Goal: Communication & Community: Share content

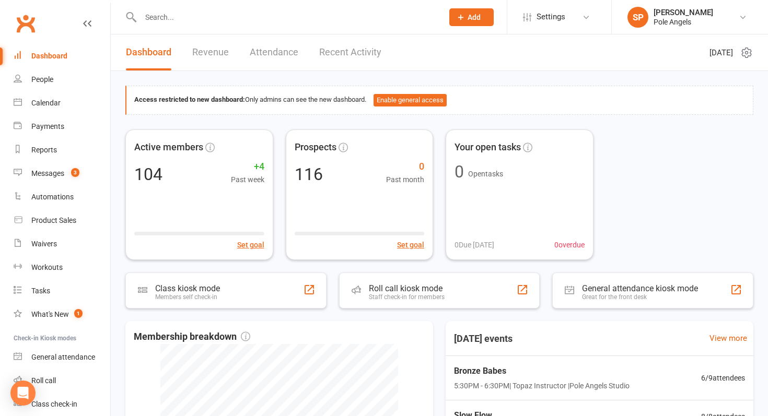
click at [349, 49] on link "Recent Activity" at bounding box center [350, 52] width 62 height 36
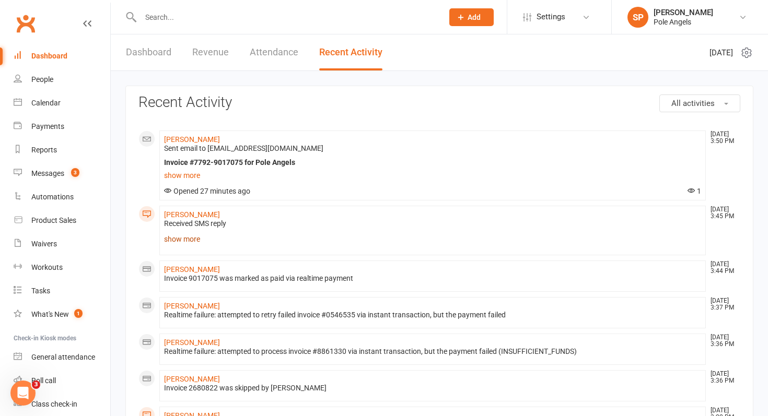
click at [171, 237] on link "show more" at bounding box center [432, 239] width 537 height 15
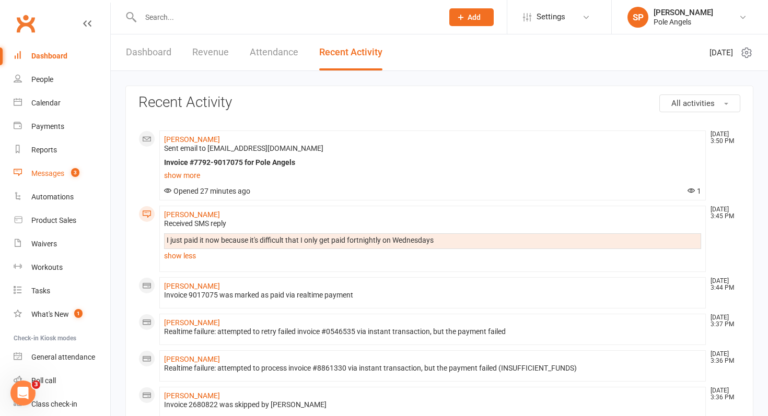
click at [51, 177] on div "Messages" at bounding box center [47, 173] width 33 height 8
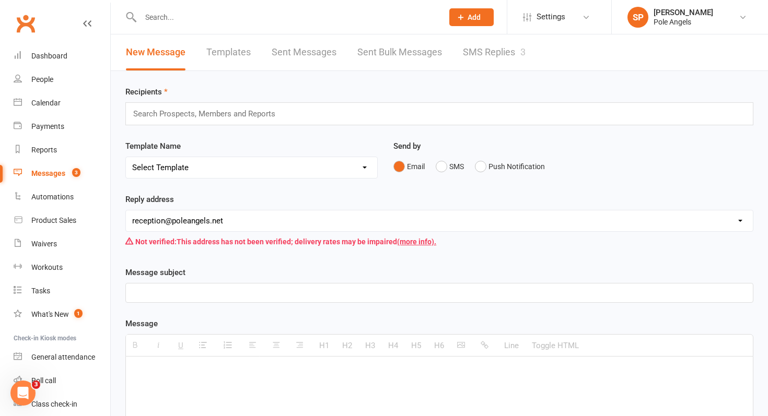
click at [508, 46] on link "SMS Replies 3" at bounding box center [494, 52] width 63 height 36
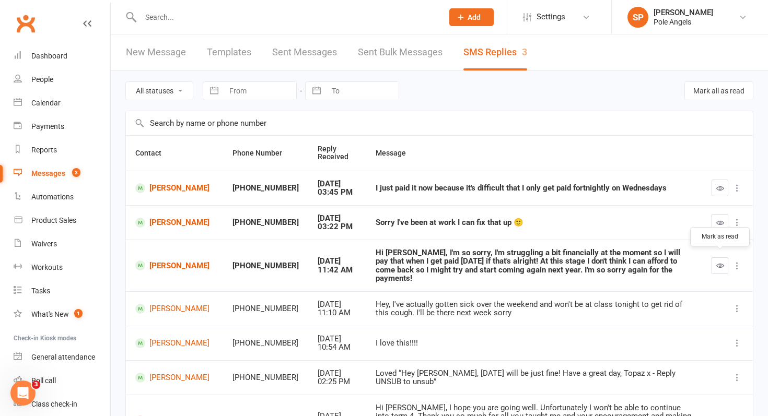
click at [723, 264] on icon "button" at bounding box center [720, 266] width 8 height 8
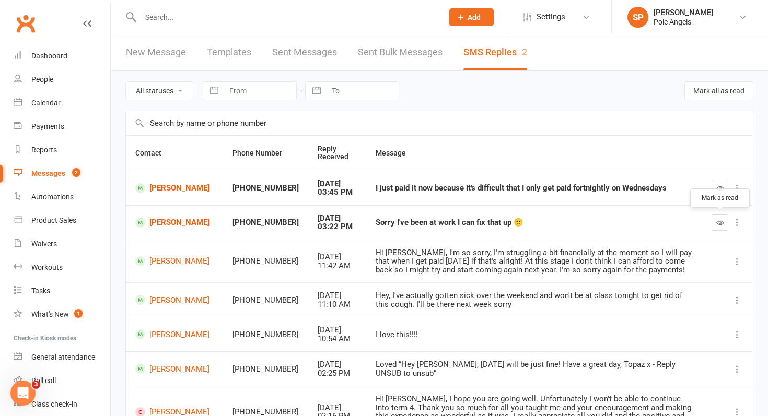
click at [721, 224] on icon "button" at bounding box center [720, 223] width 8 height 8
click at [717, 188] on icon "button" at bounding box center [720, 188] width 8 height 8
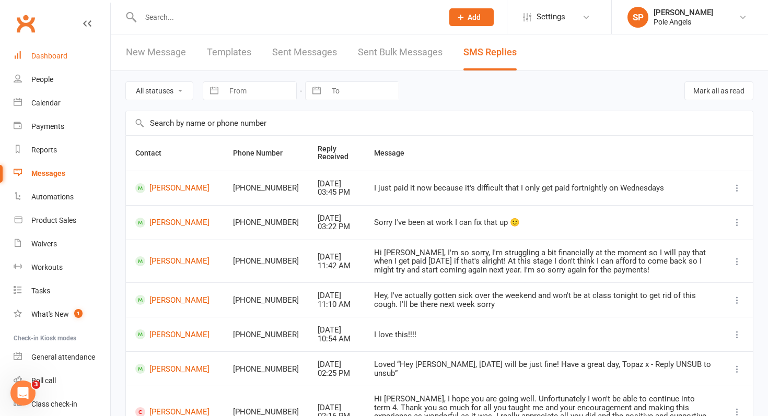
click at [53, 55] on div "Dashboard" at bounding box center [49, 56] width 36 height 8
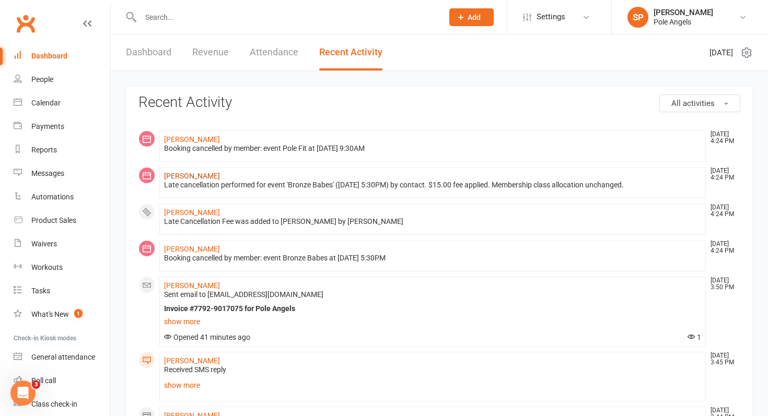
click at [188, 177] on link "[PERSON_NAME]" at bounding box center [192, 176] width 56 height 8
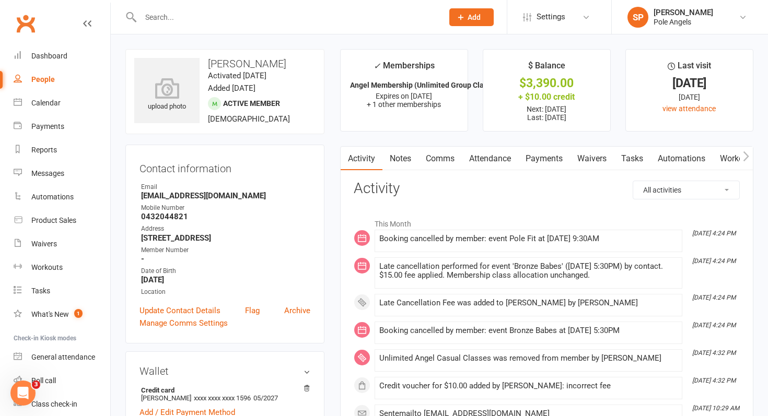
click at [546, 161] on link "Payments" at bounding box center [544, 159] width 52 height 24
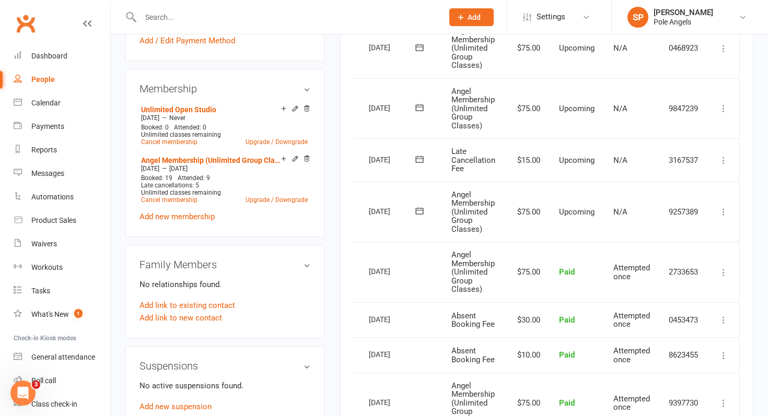
scroll to position [371, 0]
click at [724, 159] on icon at bounding box center [723, 161] width 10 height 10
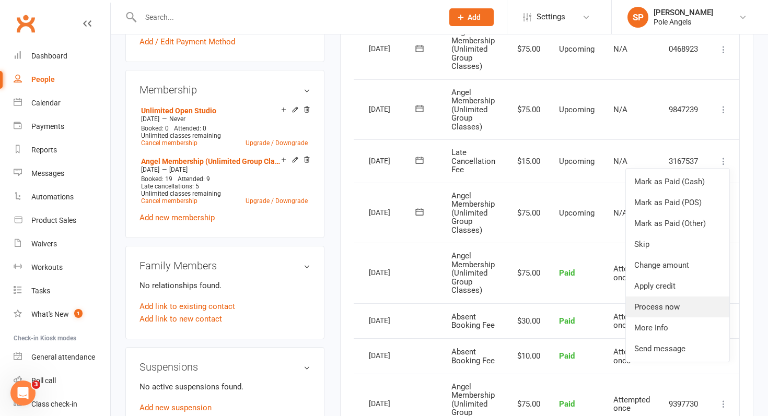
click at [647, 310] on link "Process now" at bounding box center [677, 307] width 103 height 21
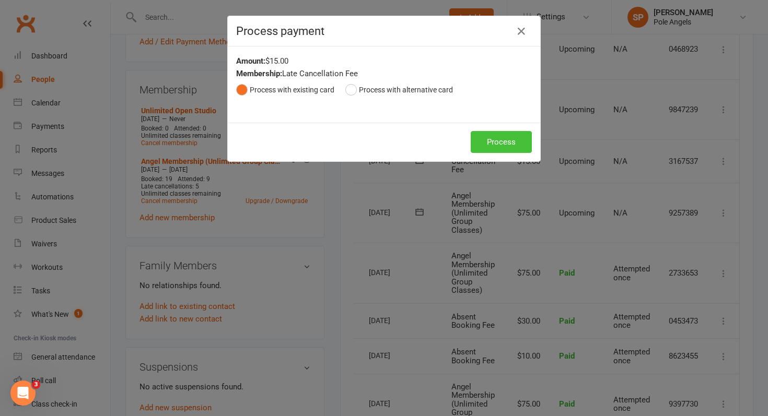
click at [503, 138] on button "Process" at bounding box center [501, 142] width 61 height 22
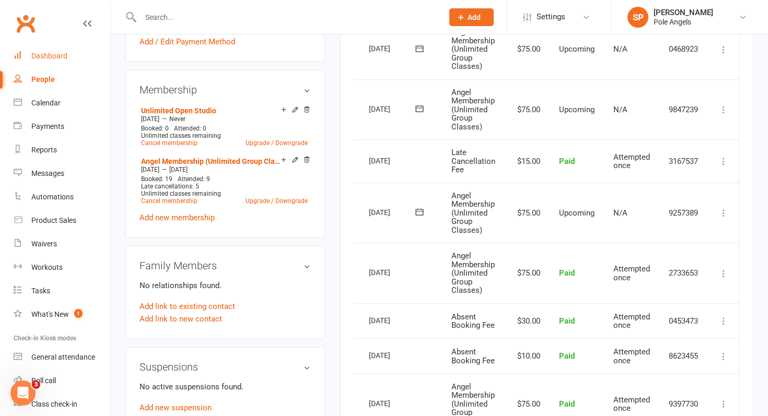
click at [37, 58] on div "Dashboard" at bounding box center [49, 56] width 36 height 8
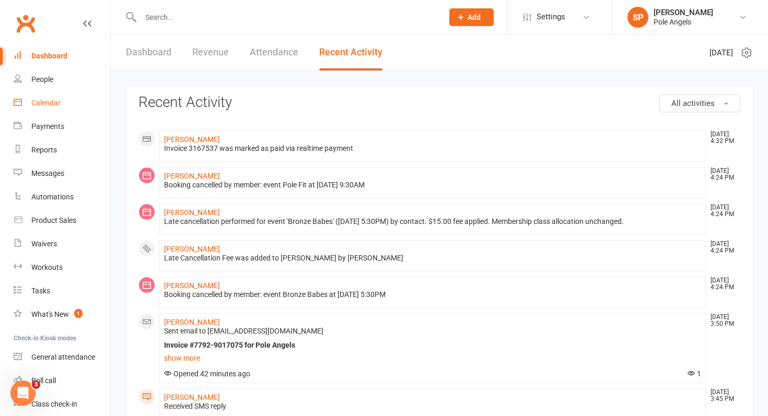
click at [40, 101] on div "Calendar" at bounding box center [45, 103] width 29 height 8
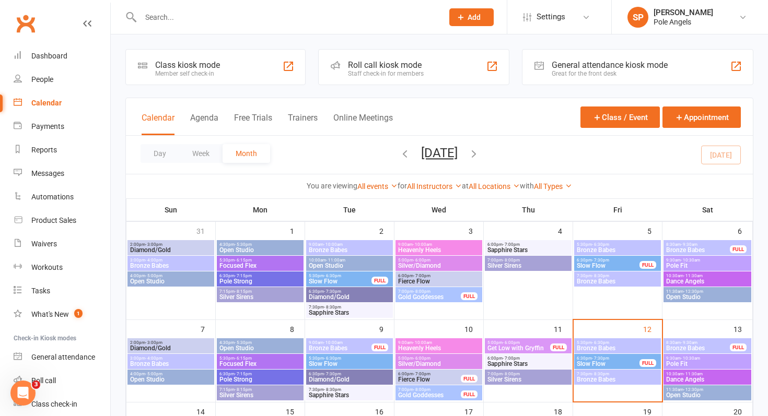
click at [607, 343] on span "- 6:30pm" at bounding box center [600, 343] width 17 height 5
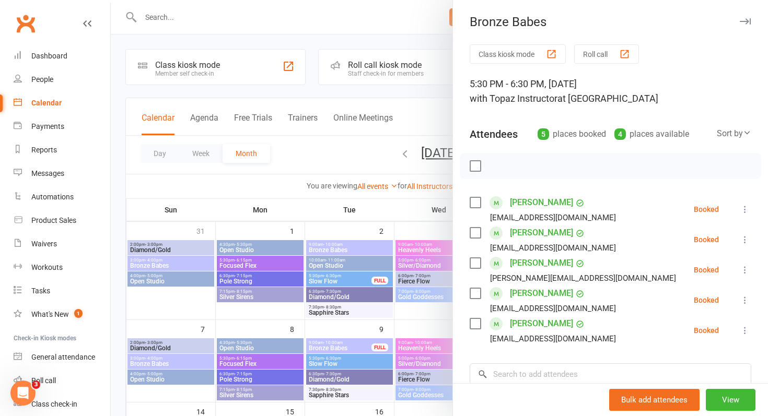
click at [423, 207] on div at bounding box center [439, 208] width 657 height 416
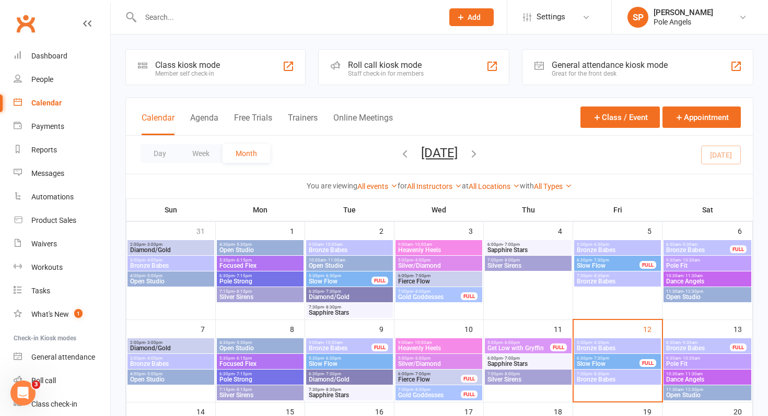
click at [609, 364] on span "Slow Flow" at bounding box center [608, 364] width 64 height 6
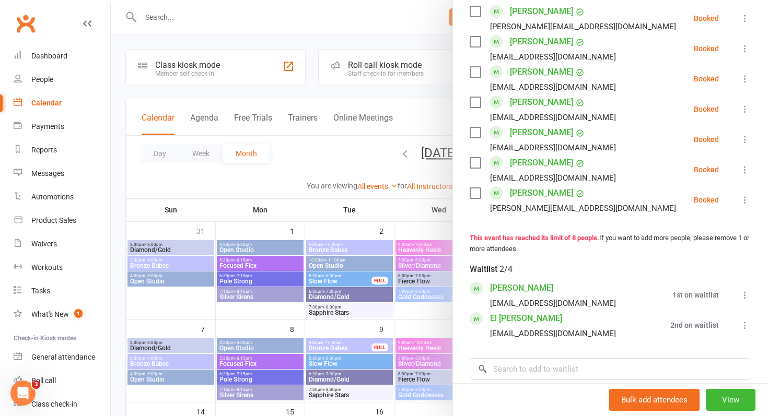
scroll to position [236, 0]
click at [423, 115] on div at bounding box center [439, 208] width 657 height 416
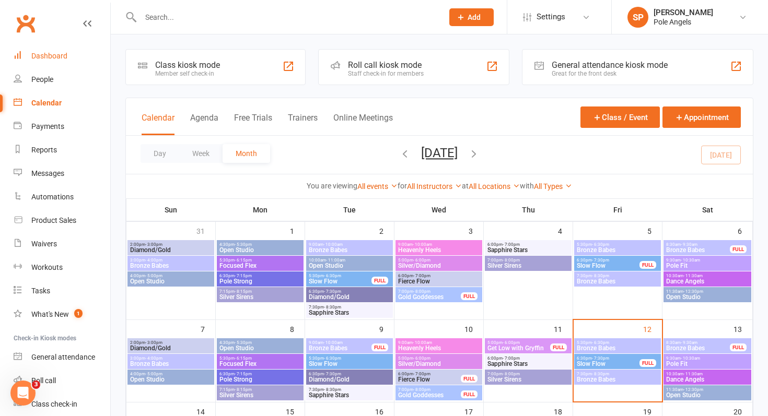
click at [51, 59] on div "Dashboard" at bounding box center [49, 56] width 36 height 8
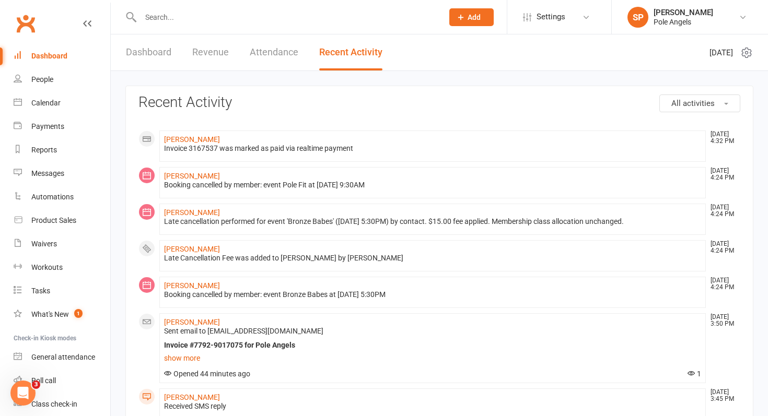
click at [156, 53] on link "Dashboard" at bounding box center [148, 52] width 45 height 36
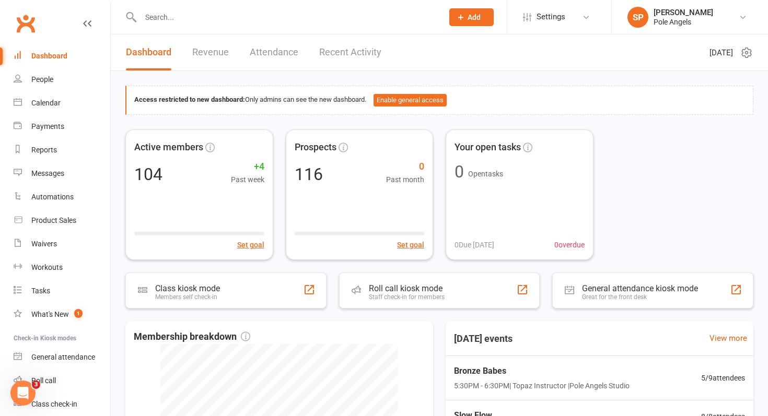
click at [342, 53] on link "Recent Activity" at bounding box center [350, 52] width 62 height 36
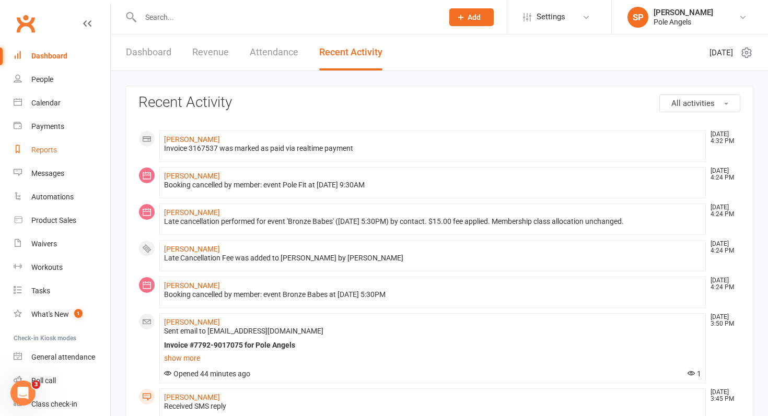
click at [40, 146] on div "Reports" at bounding box center [44, 150] width 26 height 8
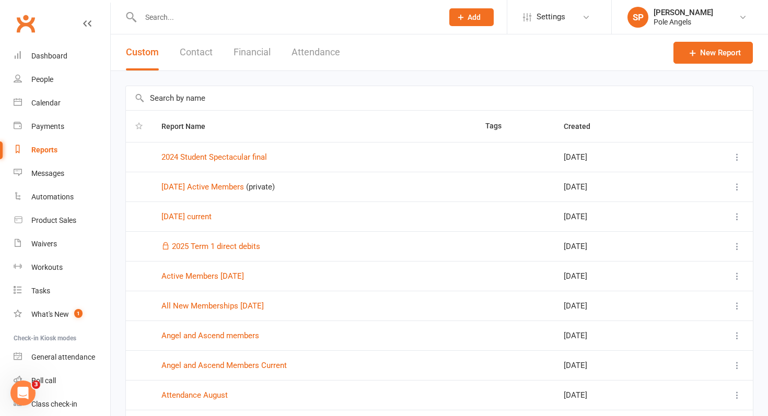
click at [260, 48] on button "Financial" at bounding box center [252, 52] width 37 height 36
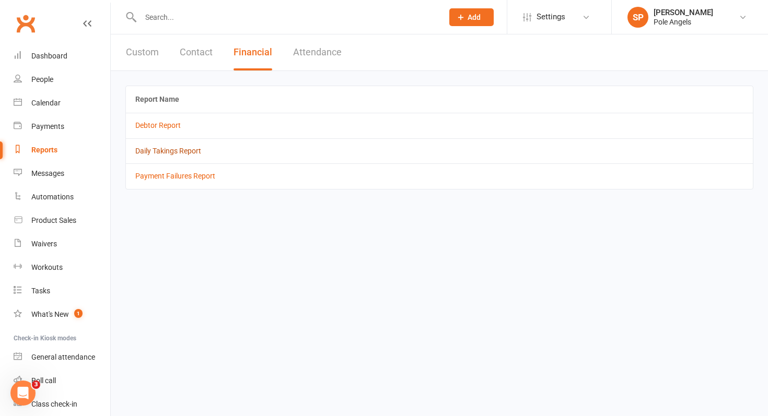
click at [155, 150] on link "Daily Takings Report" at bounding box center [168, 151] width 66 height 8
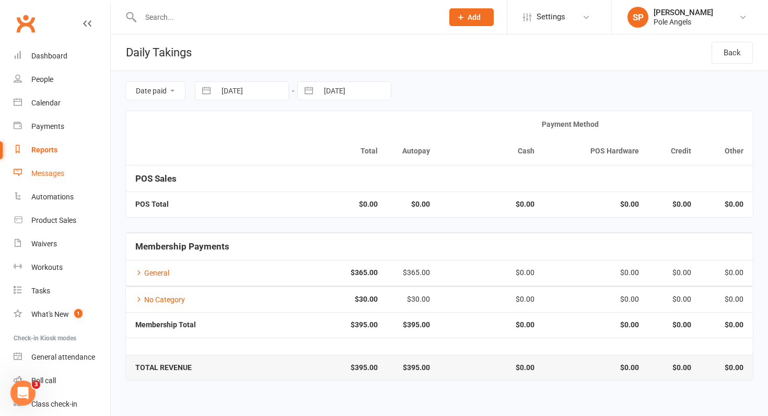
click at [38, 173] on div "Messages" at bounding box center [47, 173] width 33 height 8
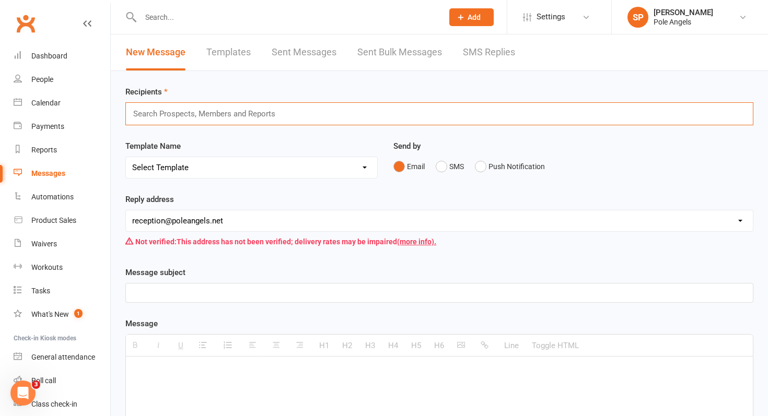
click at [274, 113] on input "text" at bounding box center [208, 114] width 153 height 14
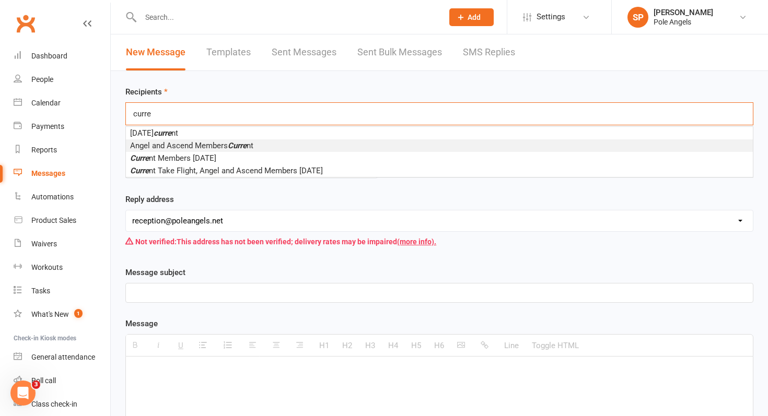
type input "curre"
click at [252, 144] on span "Angel and Ascend Members Curre nt" at bounding box center [191, 145] width 123 height 9
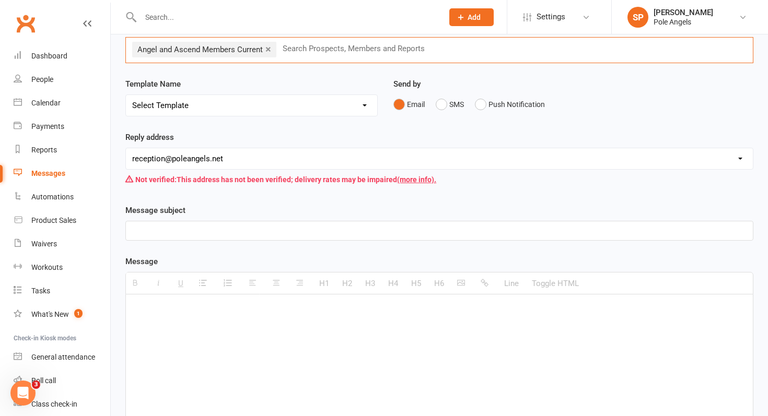
scroll to position [77, 0]
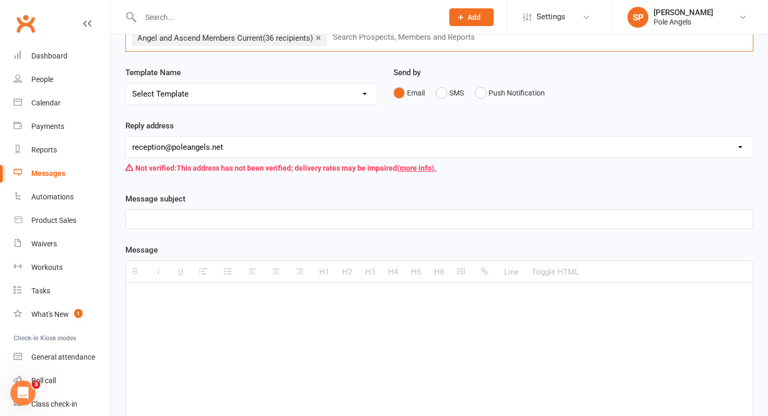
click at [173, 301] on p at bounding box center [439, 299] width 614 height 13
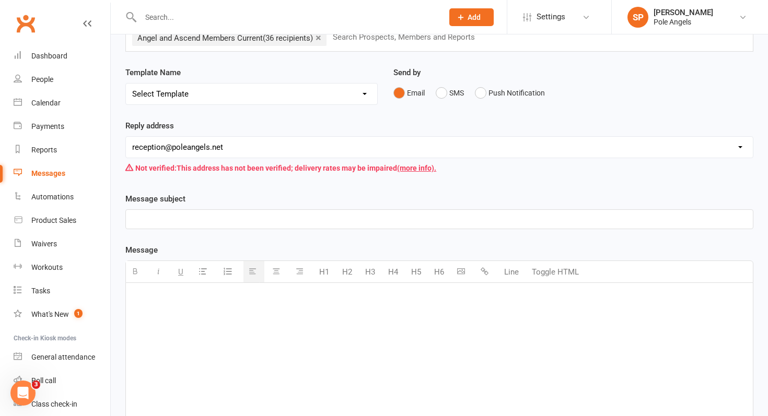
paste div
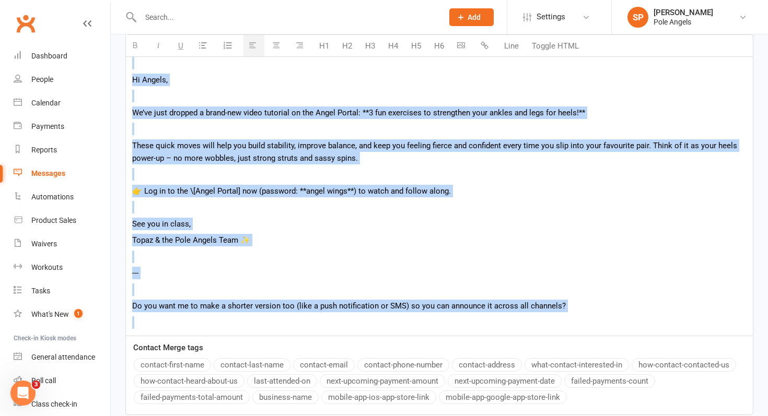
drag, startPoint x: 132, startPoint y: 300, endPoint x: 157, endPoint y: 416, distance: 118.1
click at [157, 416] on div "Recipients × Angel and Ascend Members Current (36 recipients) Search Prospects,…" at bounding box center [439, 85] width 657 height 817
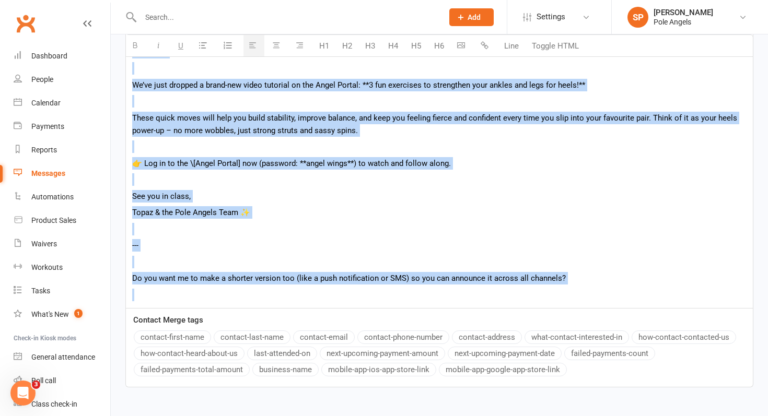
click at [183, 247] on p "---" at bounding box center [439, 245] width 614 height 13
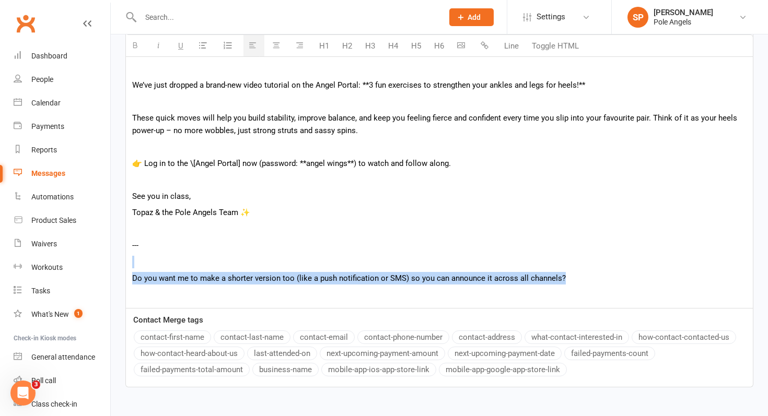
drag, startPoint x: 576, startPoint y: 277, endPoint x: 168, endPoint y: 252, distance: 408.3
click at [168, 252] on div "Here’s a polished email draft for you: --- **Subject:** New on the Angel Portal…" at bounding box center [439, 123] width 627 height 370
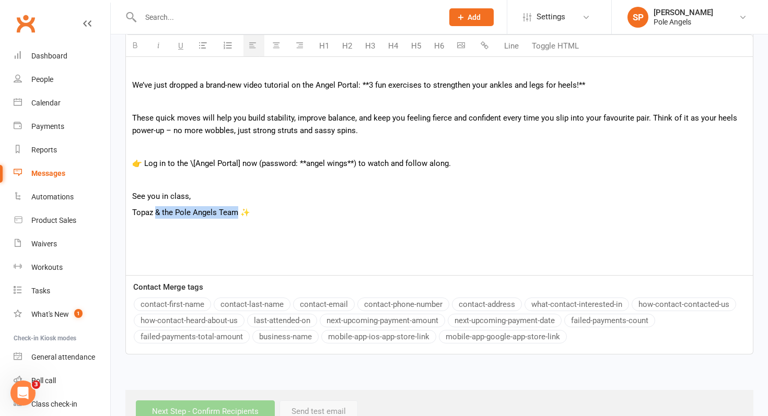
drag, startPoint x: 238, startPoint y: 213, endPoint x: 155, endPoint y: 218, distance: 83.7
click at [155, 218] on p "Topaz & the Pole Angels Team ✨" at bounding box center [439, 212] width 614 height 13
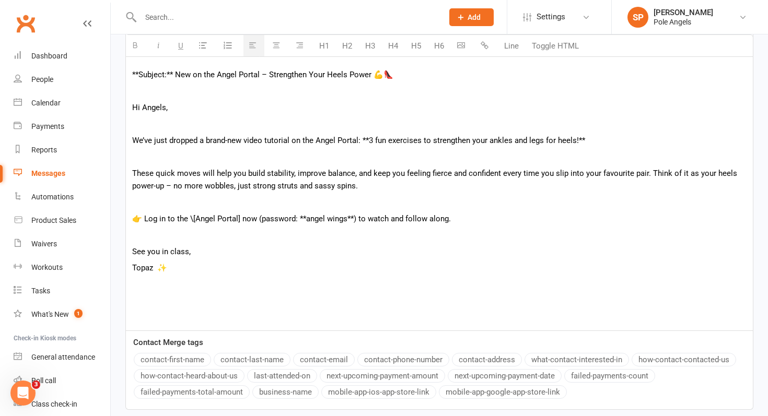
scroll to position [337, 0]
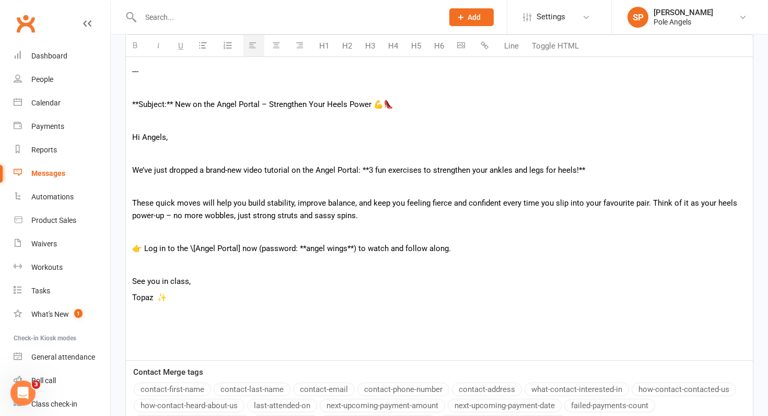
click at [352, 251] on p "👉 Log in to the \[Angel Portal] now (password: **angel wings**) to watch and fo…" at bounding box center [439, 248] width 614 height 13
click at [303, 252] on p "👉 Log in to the \[Angel Portal] now (password: **angel wings) to watch and foll…" at bounding box center [439, 248] width 614 height 13
click at [238, 249] on p "👉 Log in to the \[Angel Portal] now (password: angelwings) to watch and follow …" at bounding box center [439, 248] width 614 height 13
click at [193, 251] on p "👉 Log in to the \[Angel Portal now (password: angelwings) to watch and follow a…" at bounding box center [439, 248] width 614 height 13
click at [368, 170] on p "We’ve just dropped a brand-new video tutorial on the Angel Portal: **3 fun exer…" at bounding box center [439, 170] width 614 height 13
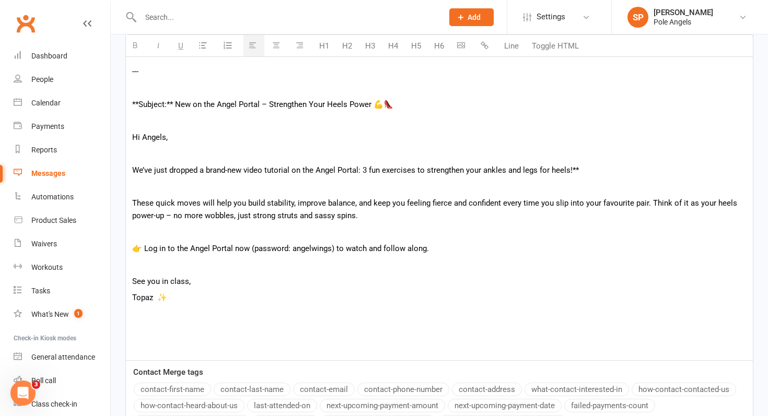
click at [583, 168] on p "We’ve just dropped a brand-new video tutorial on the Angel Portal: 3 fun exerci…" at bounding box center [439, 170] width 614 height 13
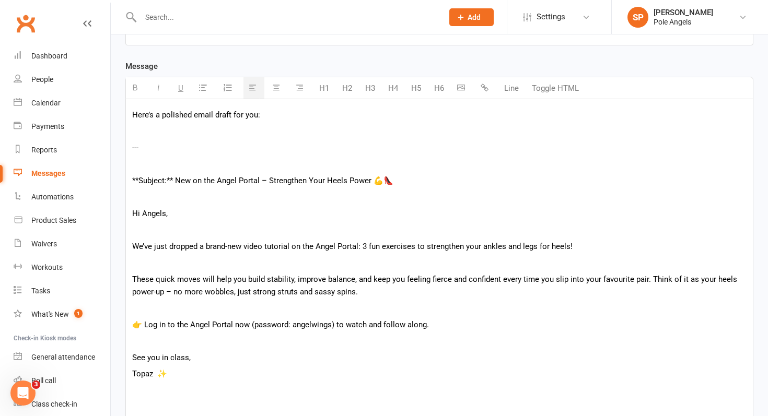
scroll to position [259, 0]
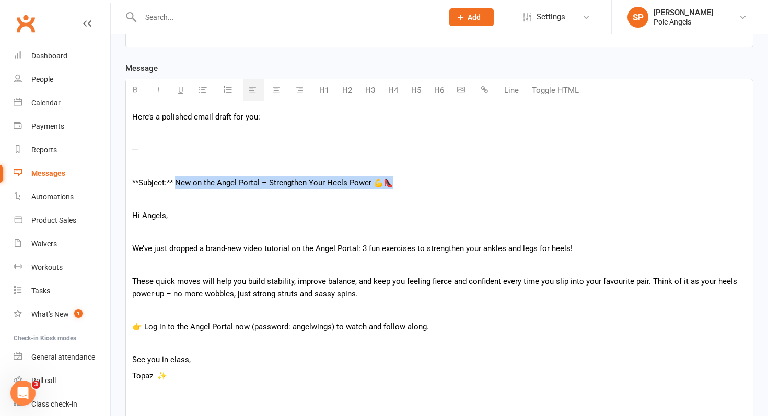
drag, startPoint x: 392, startPoint y: 183, endPoint x: 177, endPoint y: 183, distance: 215.8
click at [177, 183] on p "**Subject:** New on the Angel Portal – Strengthen Your Heels Power 💪👠" at bounding box center [439, 183] width 614 height 13
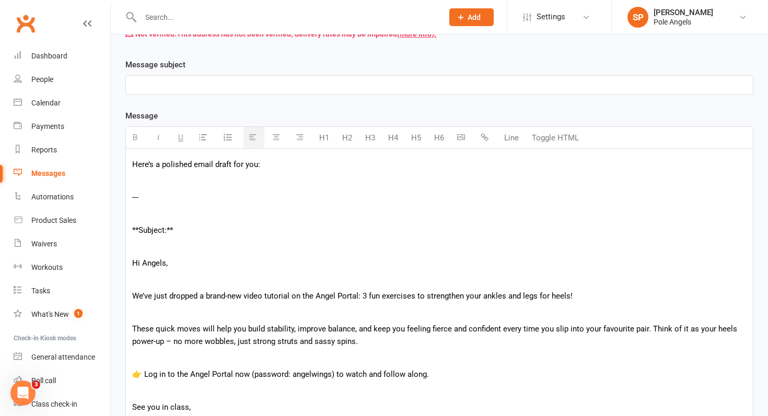
scroll to position [208, 0]
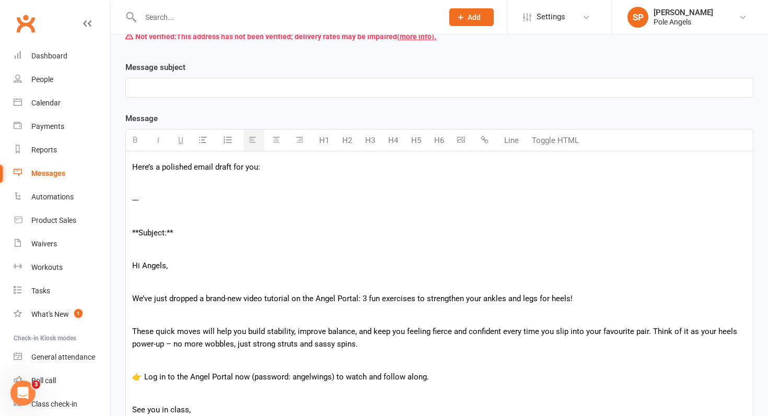
click at [167, 85] on p at bounding box center [439, 88] width 614 height 13
paste div
drag, startPoint x: 187, startPoint y: 237, endPoint x: 128, endPoint y: 163, distance: 94.4
click at [128, 163] on div "Here’s a polished email draft for you: --- **Subject:** Hi Angels, We’ve just d…" at bounding box center [439, 321] width 627 height 338
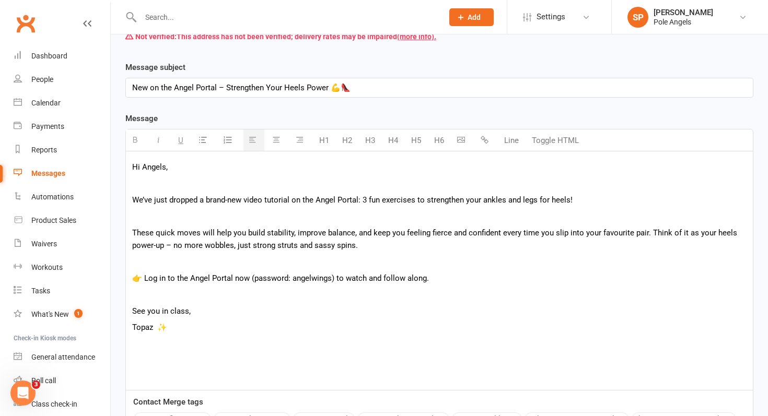
click at [140, 264] on p at bounding box center [439, 262] width 614 height 13
